Goal: Transaction & Acquisition: Download file/media

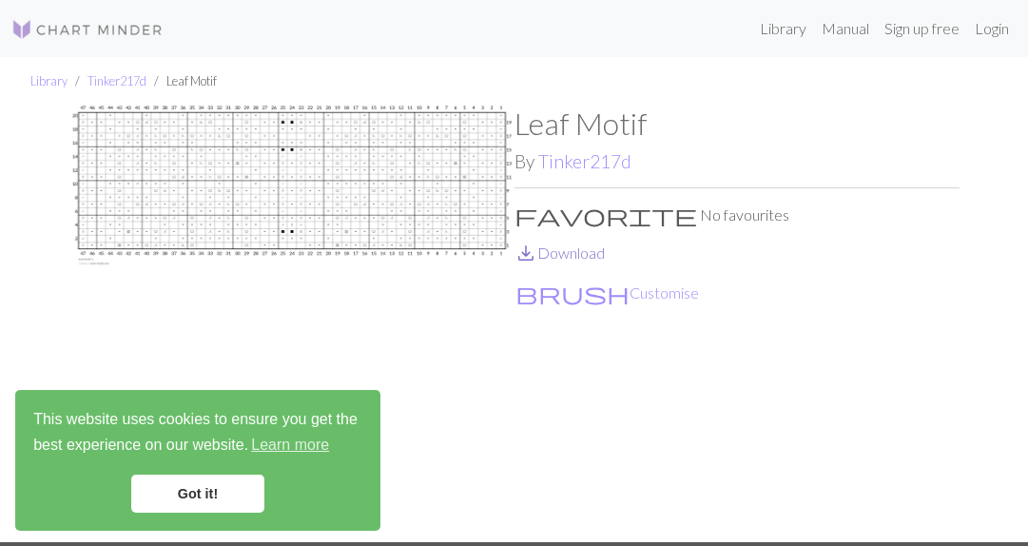
click at [605, 262] on link "save_alt Download" at bounding box center [560, 252] width 90 height 18
click at [601, 262] on link "save_alt Download" at bounding box center [560, 252] width 90 height 18
